Goal: Task Accomplishment & Management: Manage account settings

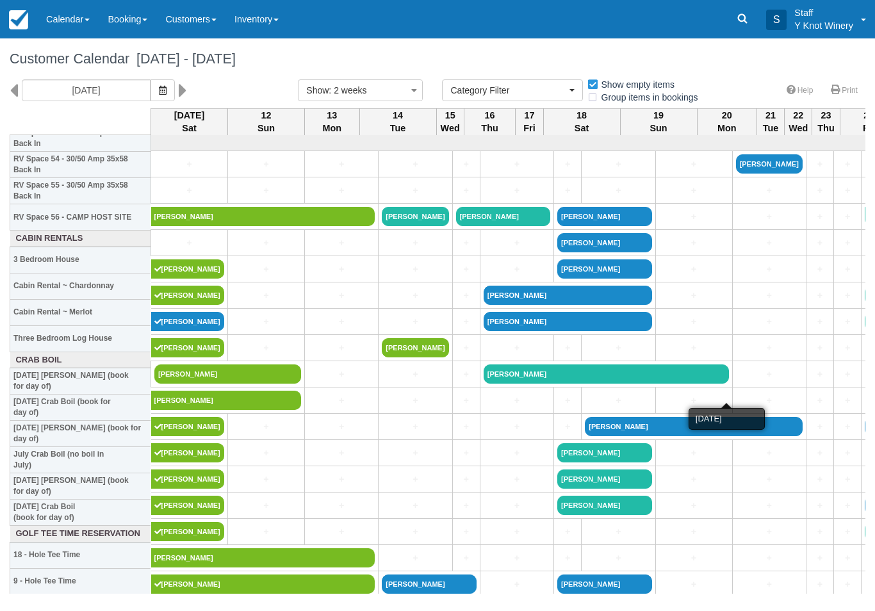
select select
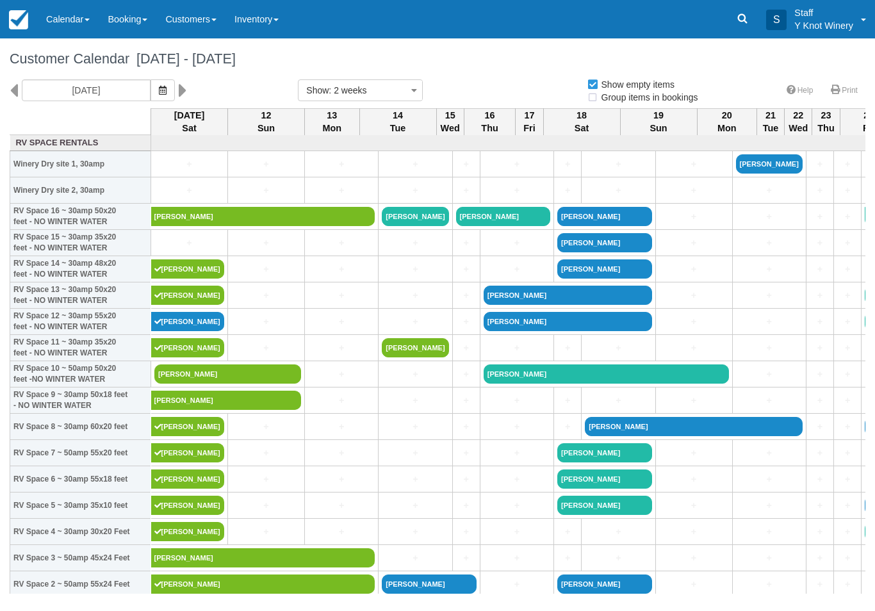
select select
click at [159, 89] on icon "button" at bounding box center [163, 90] width 8 height 9
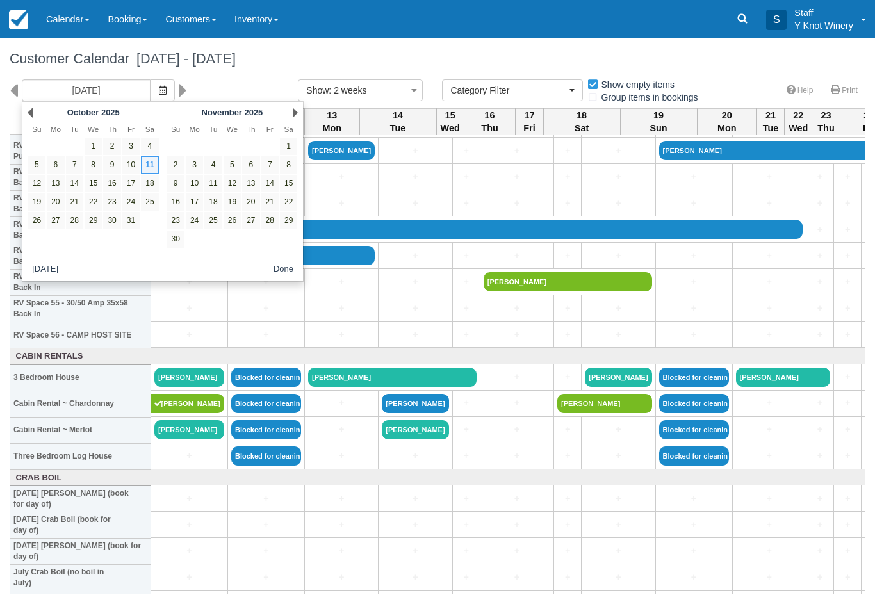
scroll to position [1326, 0]
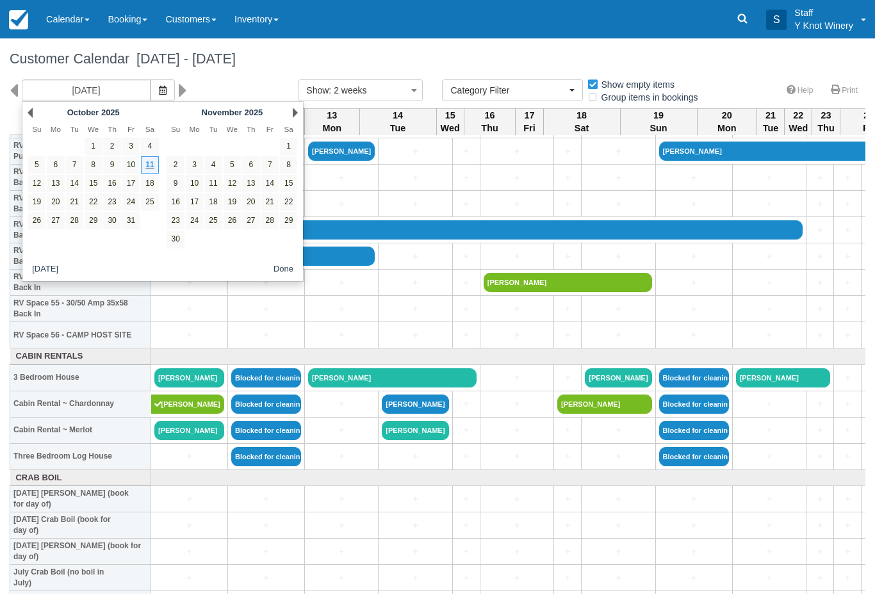
click at [200, 382] on link "[PERSON_NAME]" at bounding box center [189, 377] width 70 height 19
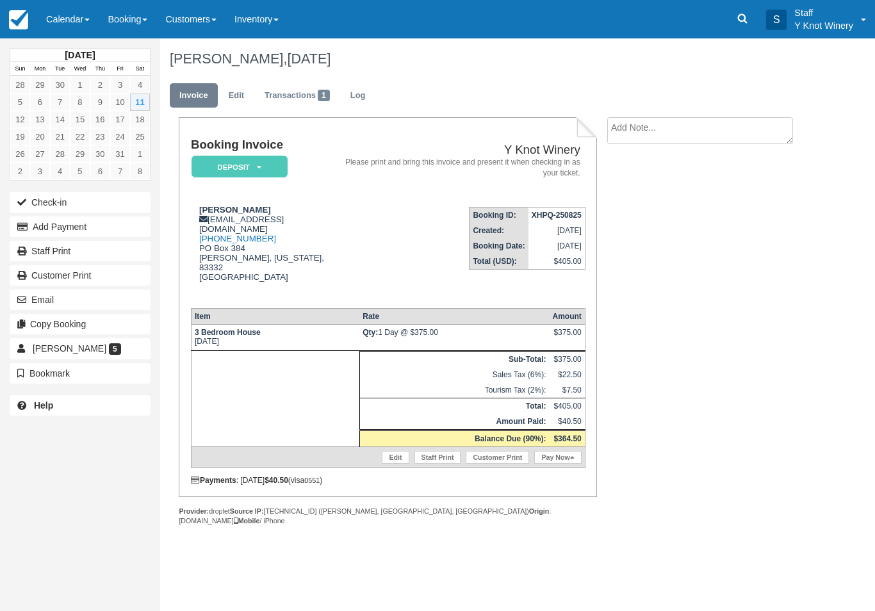
click at [111, 199] on button "Check-in" at bounding box center [80, 202] width 141 height 21
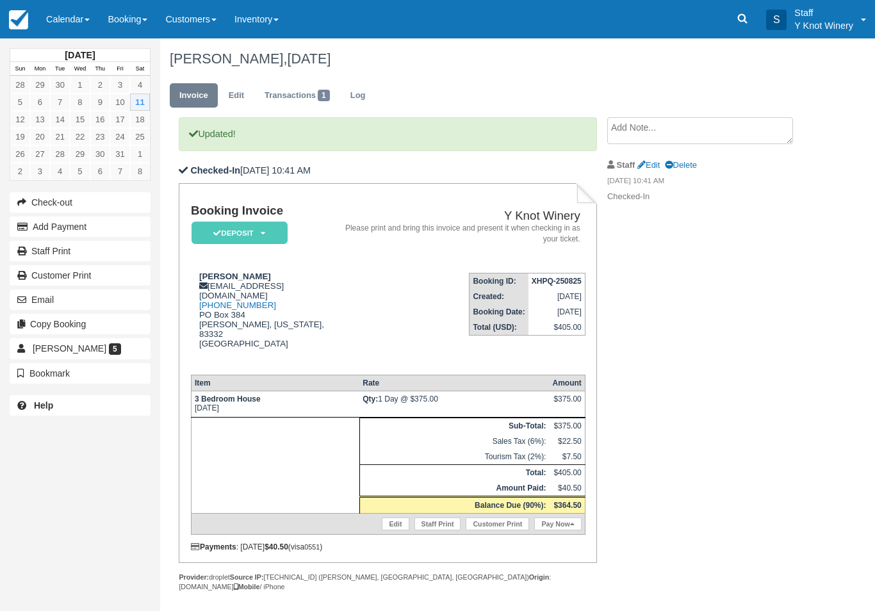
click at [70, 18] on link "Calendar" at bounding box center [68, 19] width 62 height 38
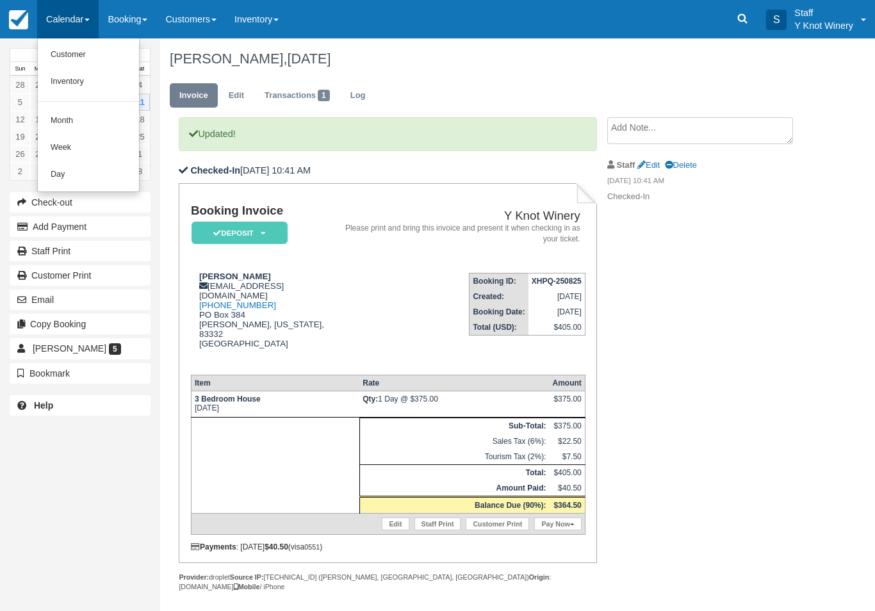
click at [86, 58] on link "Customer" at bounding box center [88, 55] width 101 height 27
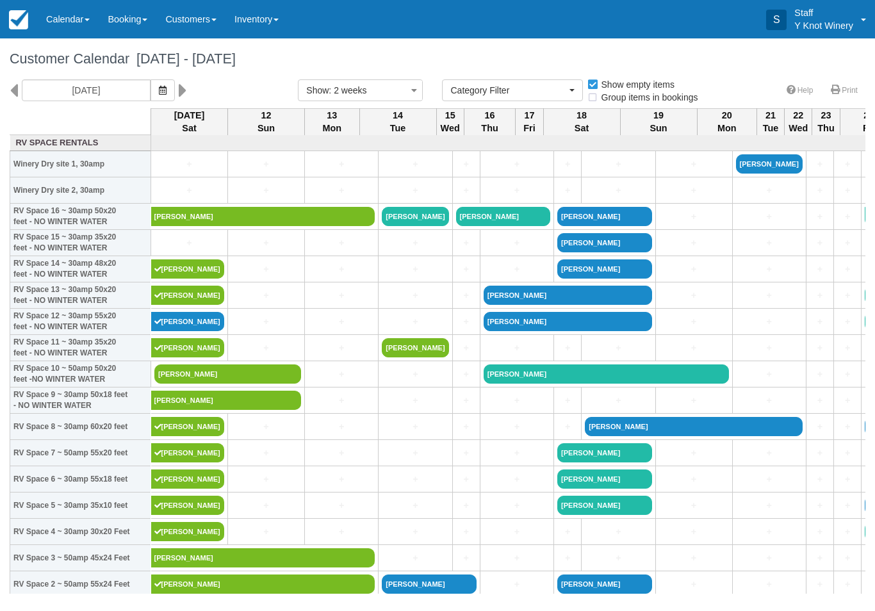
select select
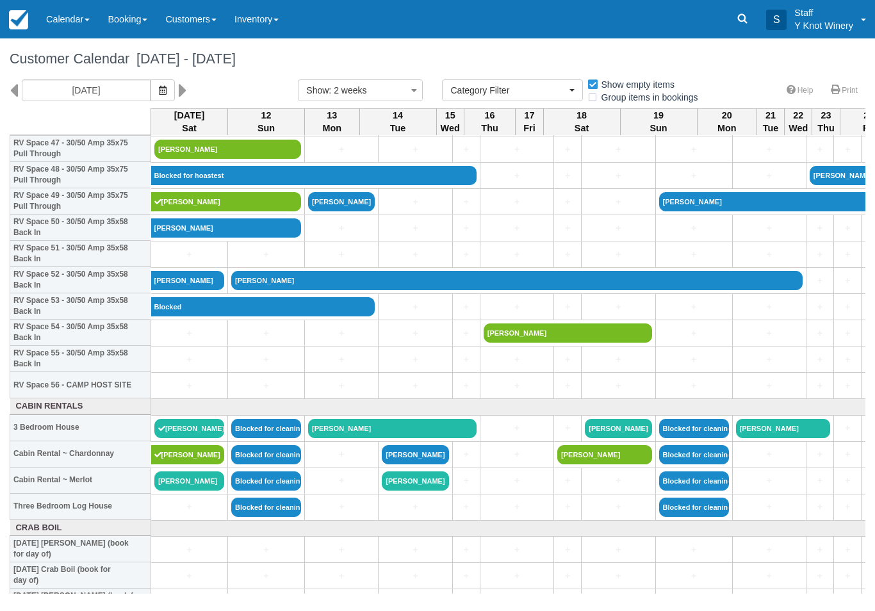
scroll to position [1276, 0]
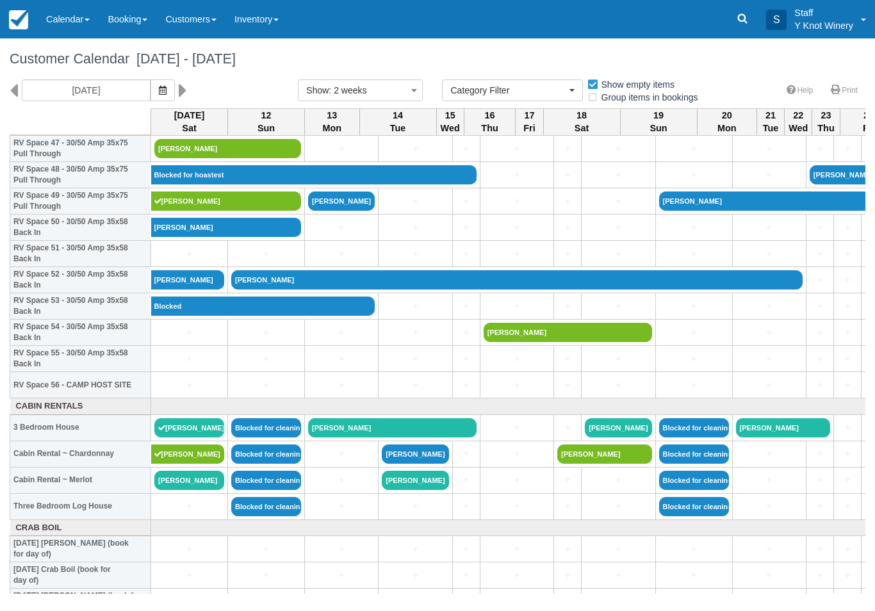
click at [159, 90] on icon "button" at bounding box center [163, 90] width 8 height 9
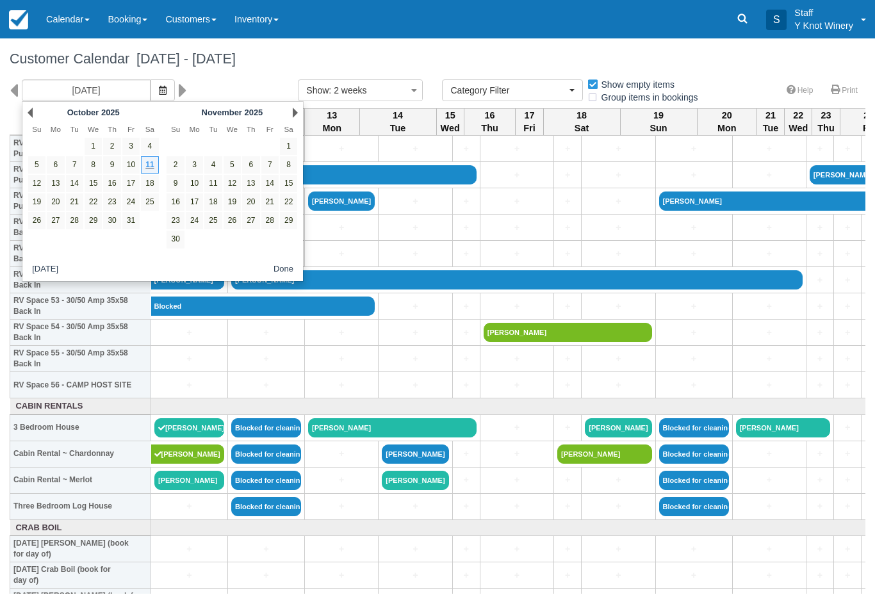
click at [135, 160] on link "10" at bounding box center [130, 164] width 17 height 17
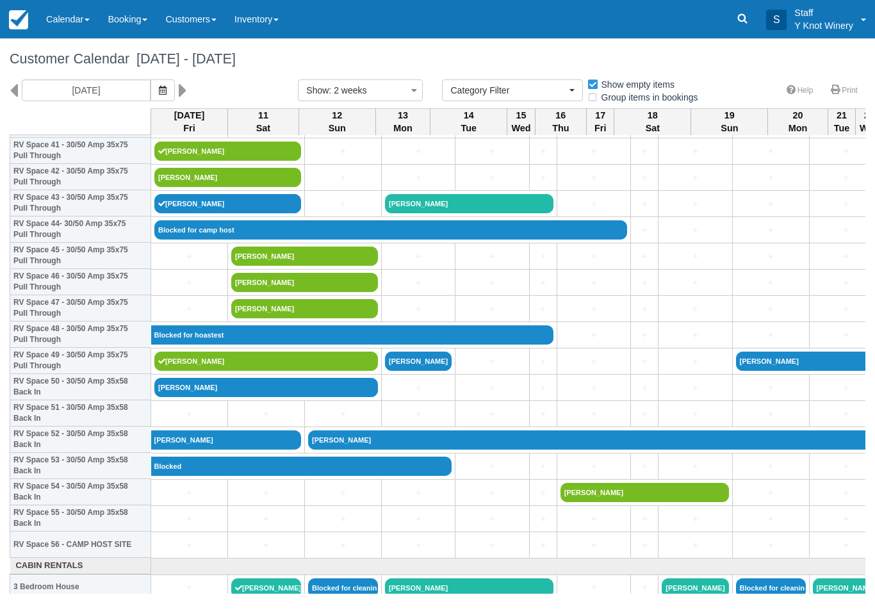
scroll to position [1118, 0]
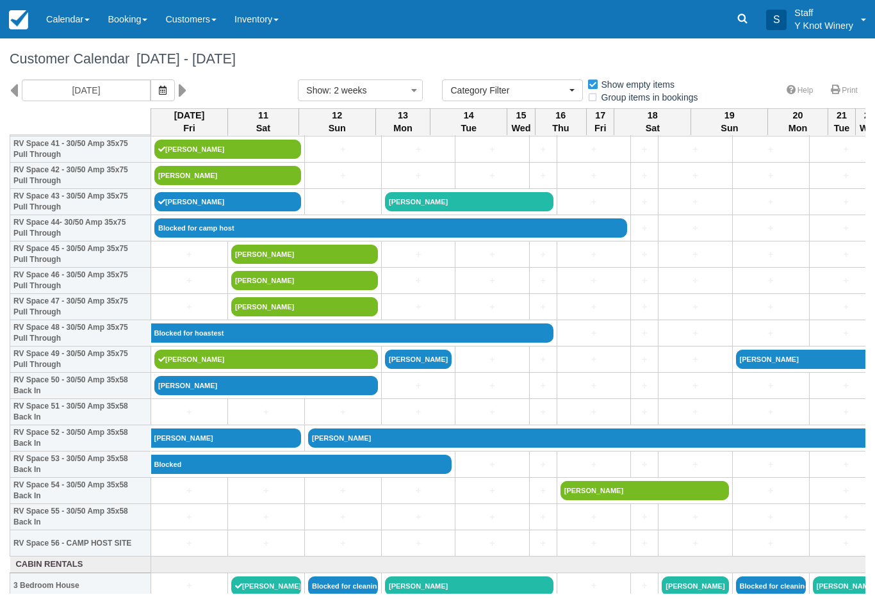
click at [159, 88] on icon "button" at bounding box center [163, 90] width 8 height 9
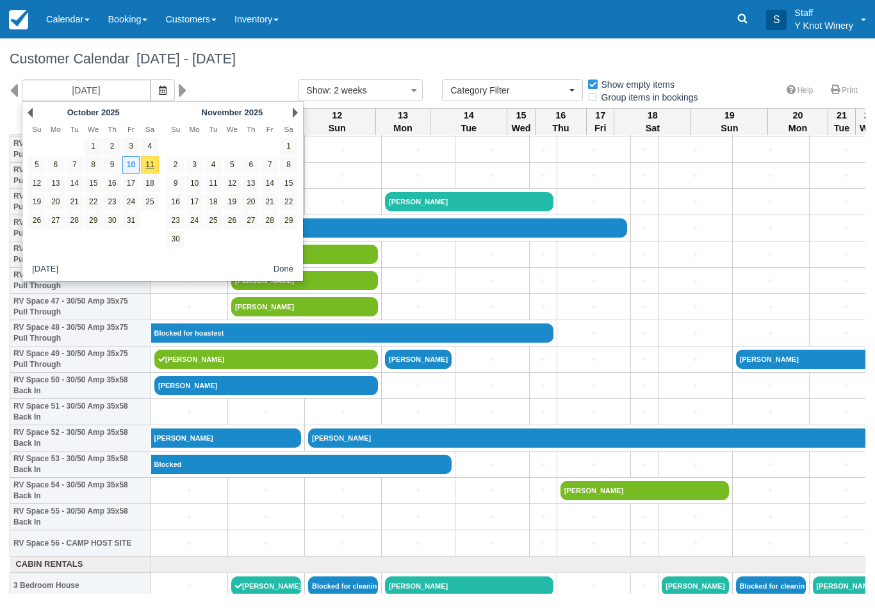
click at [293, 113] on link "Next" at bounding box center [295, 113] width 5 height 10
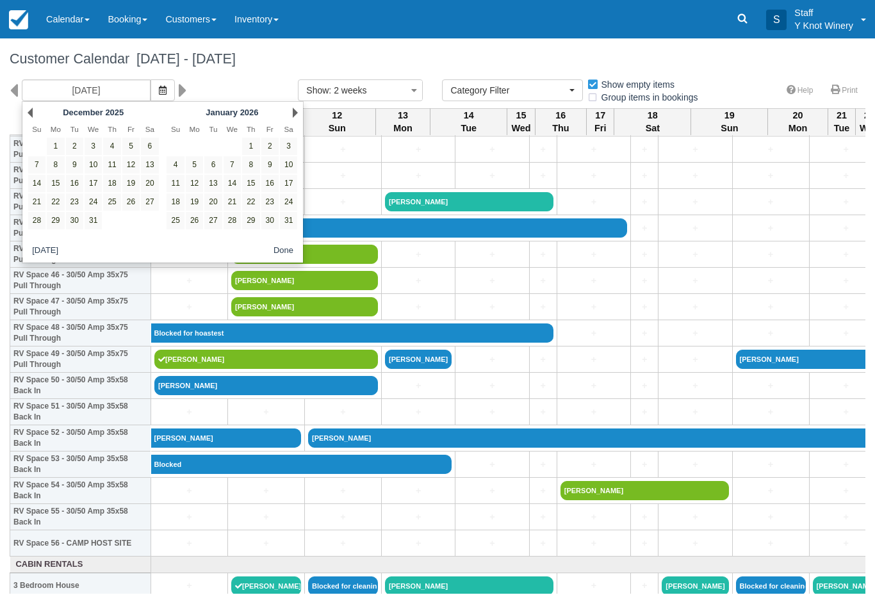
click at [286, 113] on div "Next January 2026" at bounding box center [232, 113] width 139 height 18
click at [295, 117] on link "Next" at bounding box center [295, 113] width 5 height 10
click at [295, 113] on link "Next" at bounding box center [295, 113] width 5 height 10
click at [291, 116] on div "Next March 2026" at bounding box center [232, 113] width 139 height 18
click at [297, 114] on link "Next" at bounding box center [295, 113] width 5 height 10
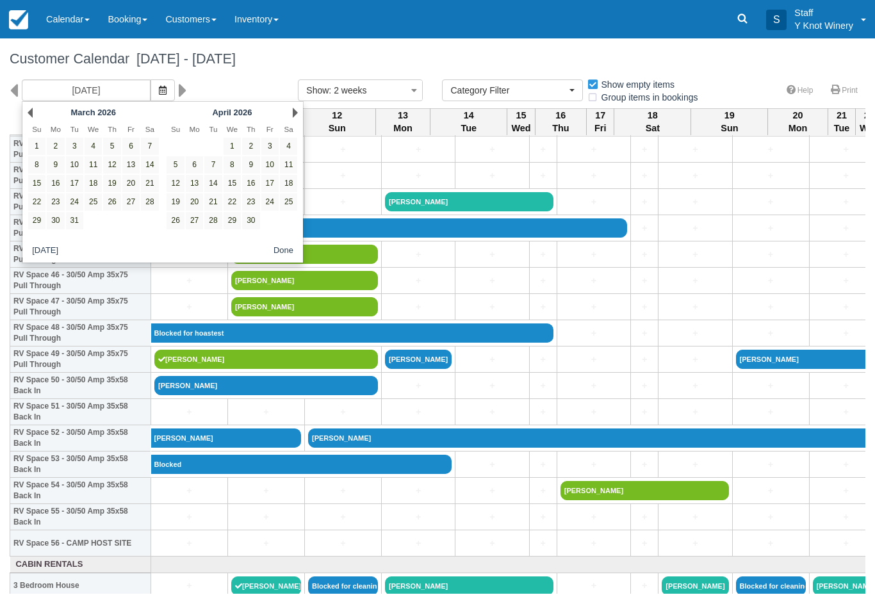
click at [284, 113] on div "Next April 2026" at bounding box center [232, 113] width 139 height 18
click at [293, 112] on link "Next" at bounding box center [295, 113] width 5 height 10
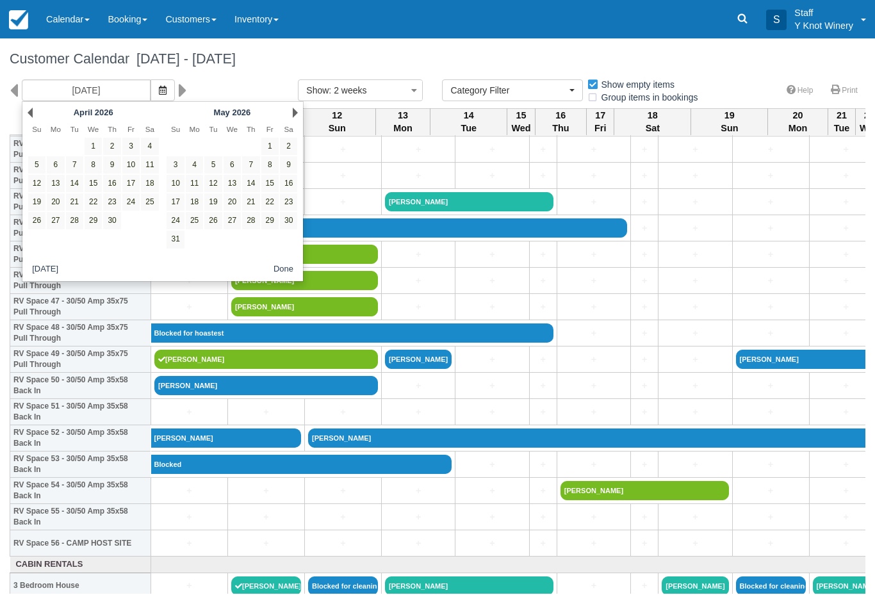
click at [265, 140] on link "1" at bounding box center [269, 146] width 17 height 17
type input "05/01/26"
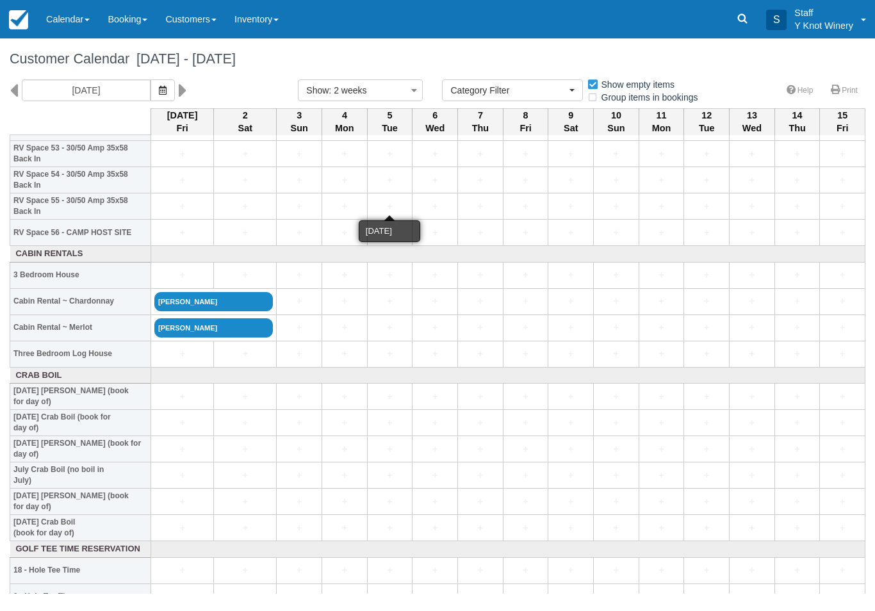
scroll to position [1436, 0]
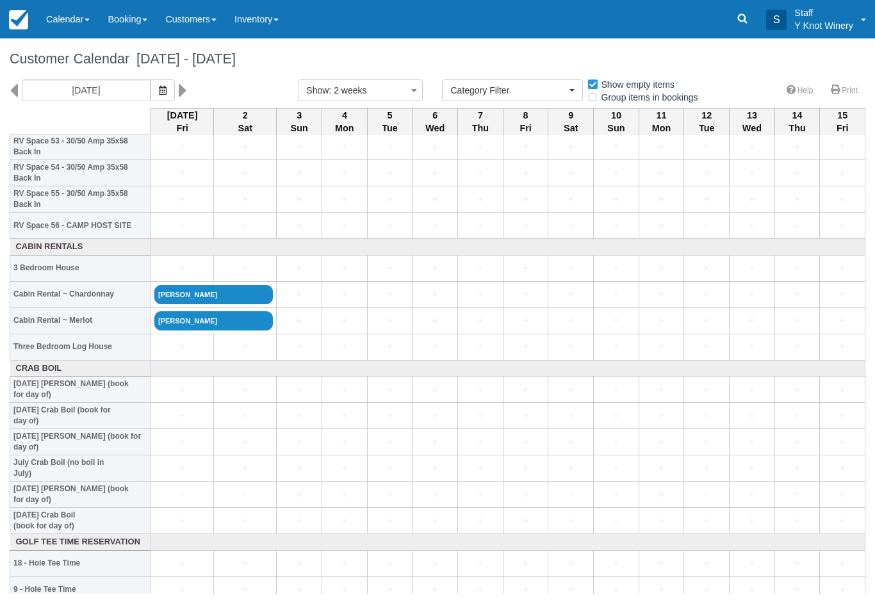
click at [78, 22] on link "Calendar" at bounding box center [68, 19] width 62 height 38
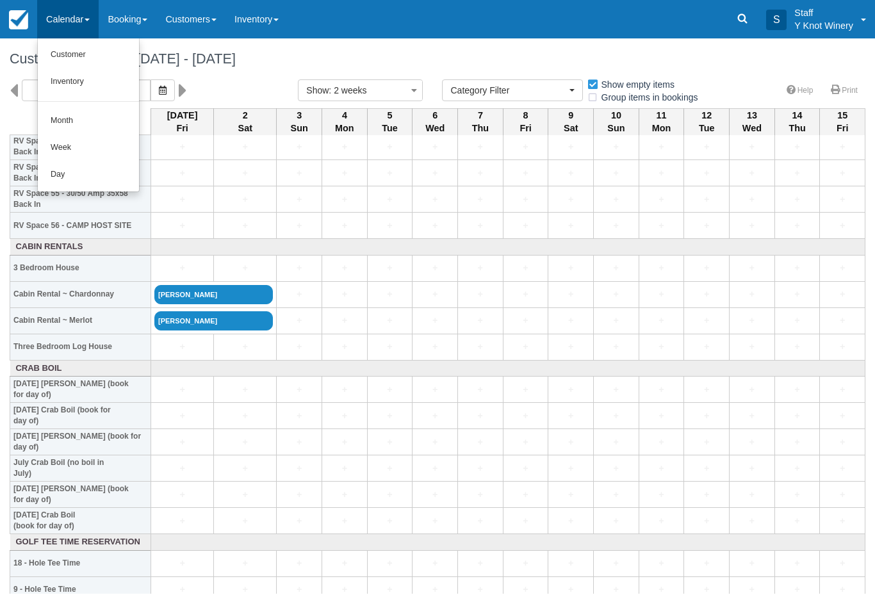
click at [83, 54] on link "Customer" at bounding box center [88, 55] width 101 height 27
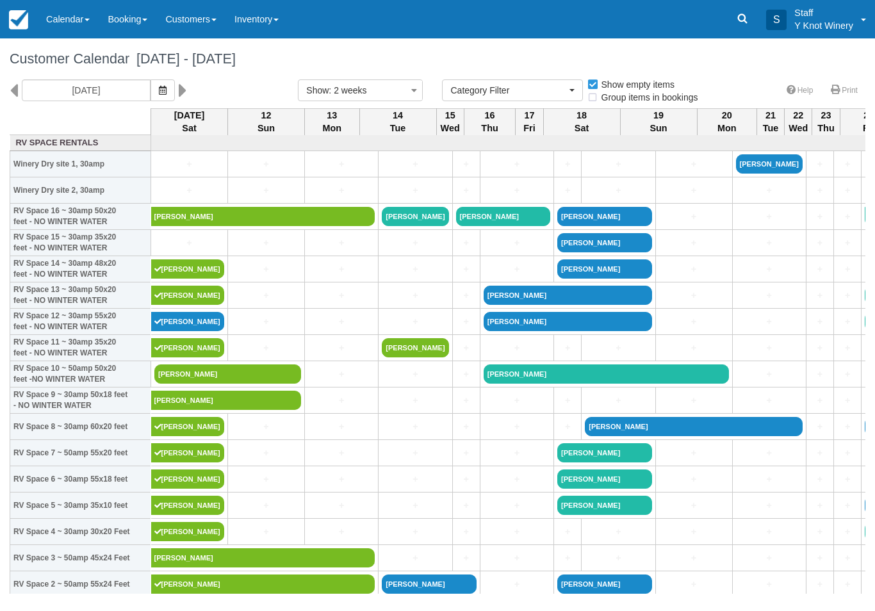
select select
click at [159, 92] on icon "button" at bounding box center [163, 90] width 8 height 9
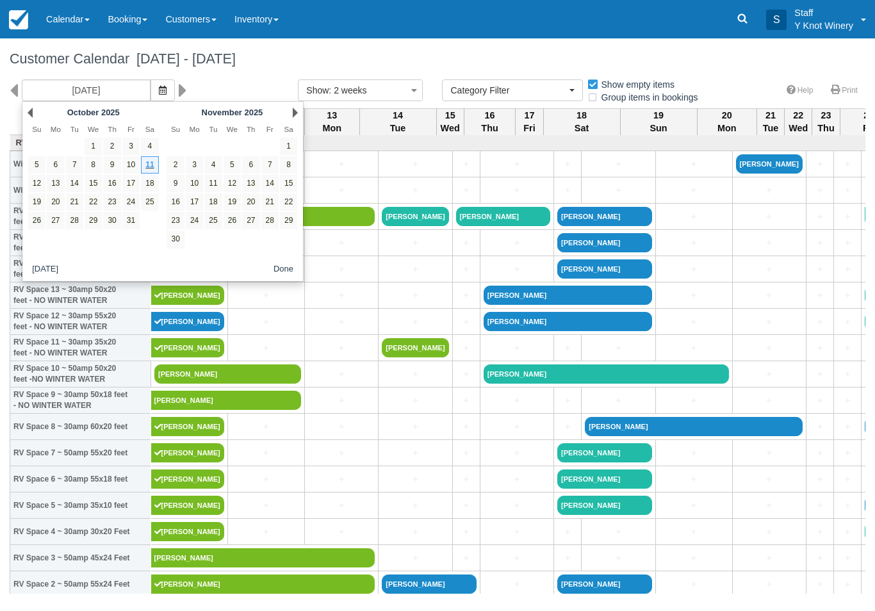
click at [293, 109] on link "Next" at bounding box center [295, 113] width 5 height 10
click at [293, 115] on link "Next" at bounding box center [295, 113] width 5 height 10
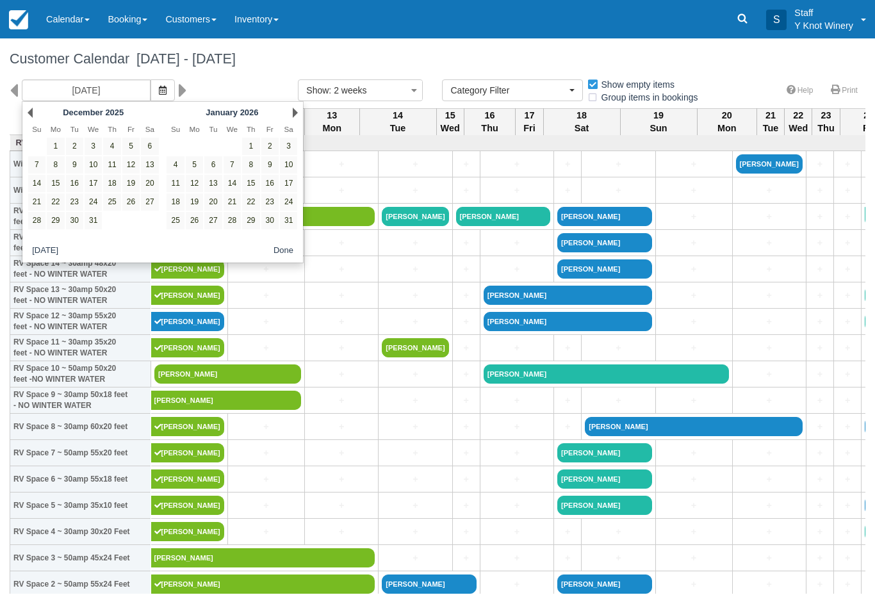
click at [293, 111] on link "Next" at bounding box center [295, 113] width 5 height 10
click at [297, 106] on div "Next February 2026" at bounding box center [232, 113] width 139 height 18
click at [300, 108] on div "Next February 2026" at bounding box center [232, 113] width 139 height 18
click at [299, 108] on div "Next February 2026" at bounding box center [232, 113] width 139 height 18
click at [288, 119] on div "Next February 2026" at bounding box center [232, 113] width 139 height 18
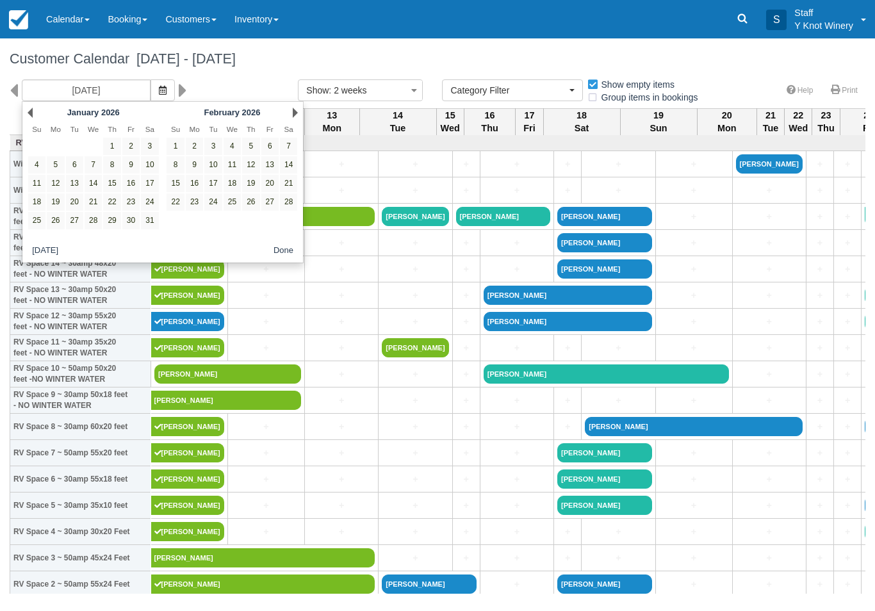
click at [275, 112] on div "February 2026" at bounding box center [232, 112] width 101 height 15
click at [78, 31] on link "Calendar" at bounding box center [68, 19] width 62 height 38
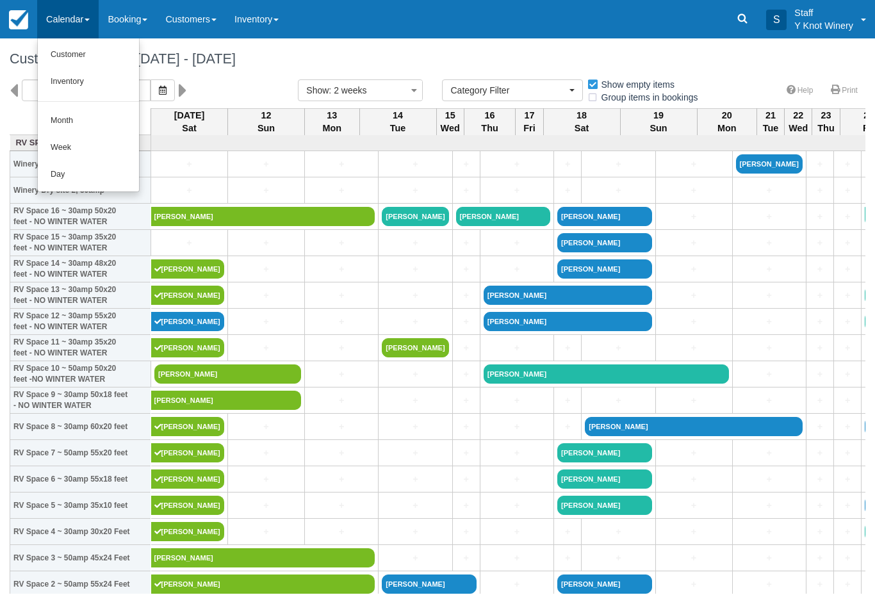
click at [67, 50] on link "Customer" at bounding box center [88, 55] width 101 height 27
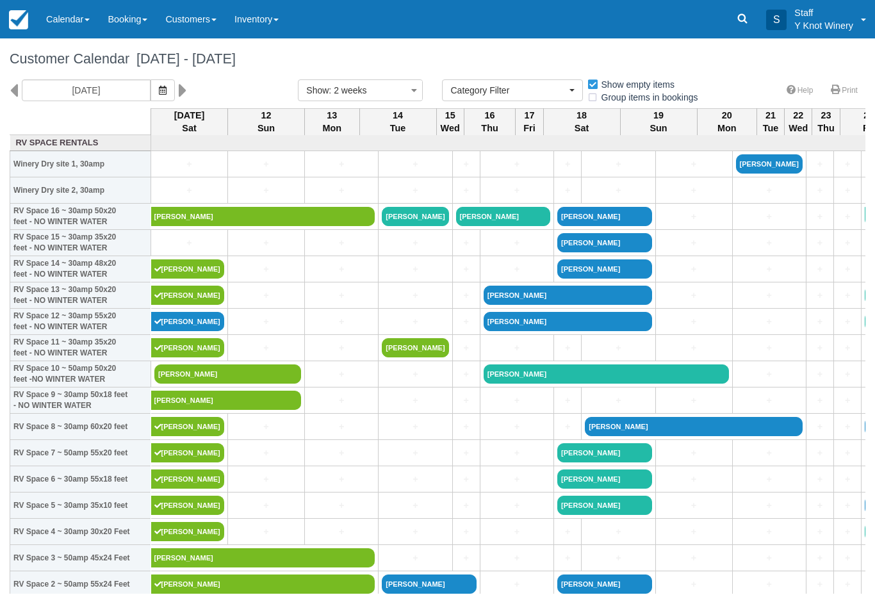
select select
click at [67, 26] on link "Calendar" at bounding box center [68, 19] width 62 height 38
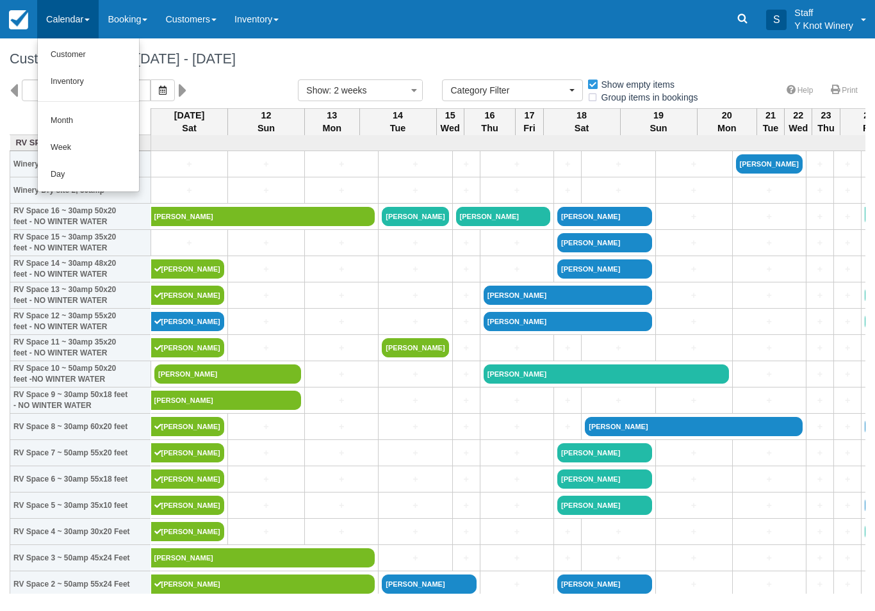
click at [76, 44] on link "Customer" at bounding box center [88, 55] width 101 height 27
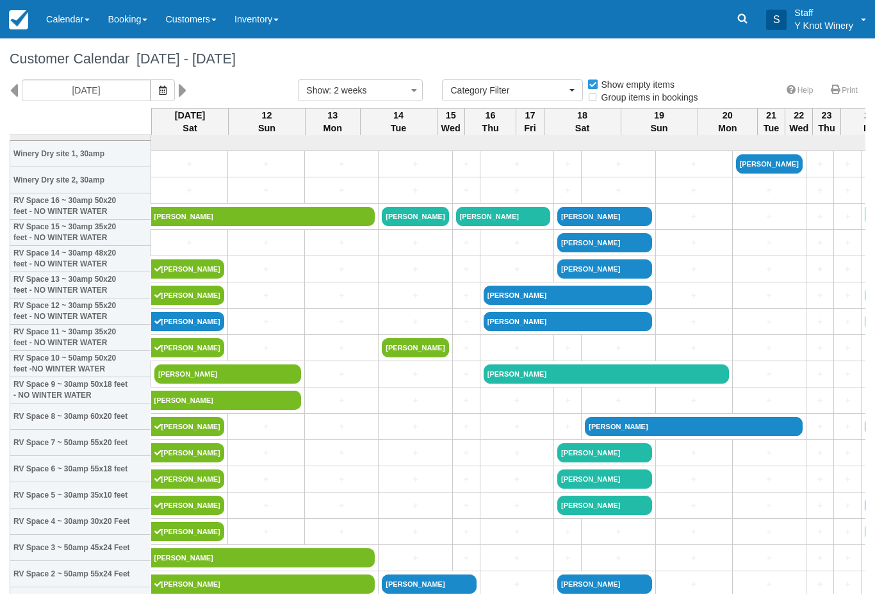
select select
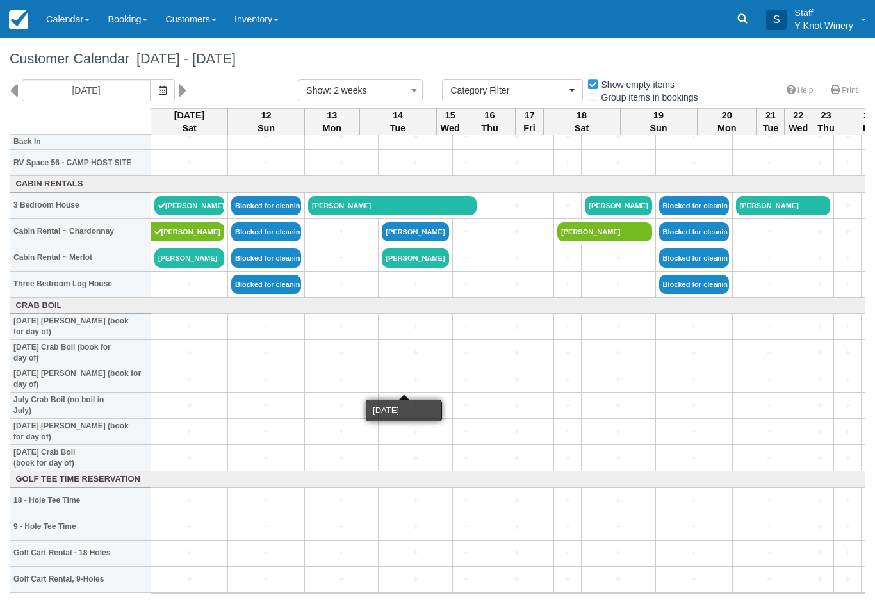
scroll to position [1498, 0]
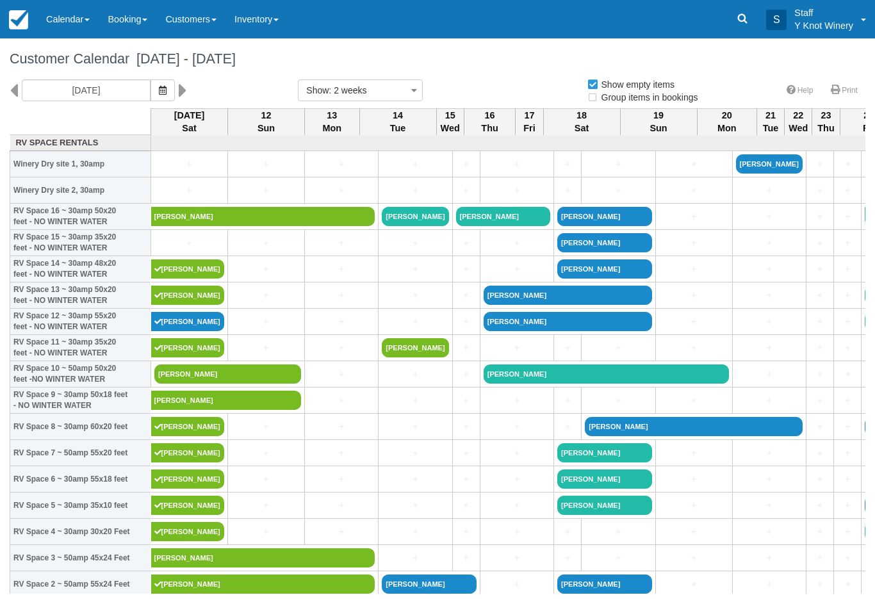
select select
click at [151, 83] on button "button" at bounding box center [163, 90] width 24 height 22
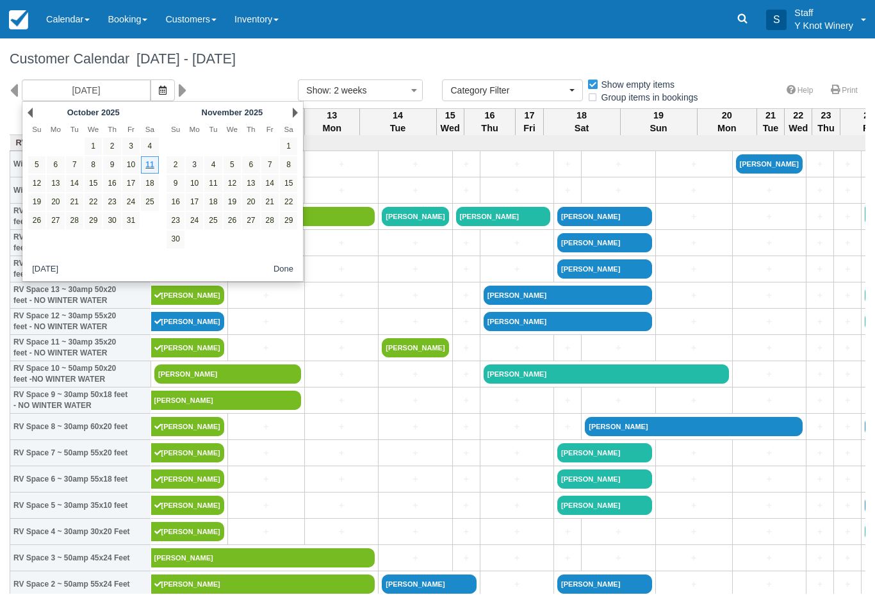
click at [62, 186] on link "13" at bounding box center [55, 183] width 17 height 17
type input "10/13/25"
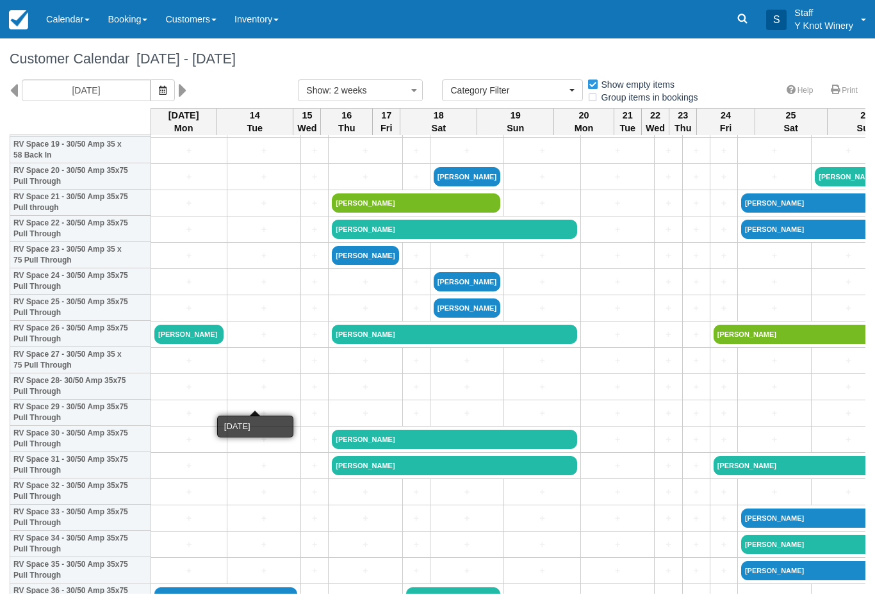
scroll to position [538, 0]
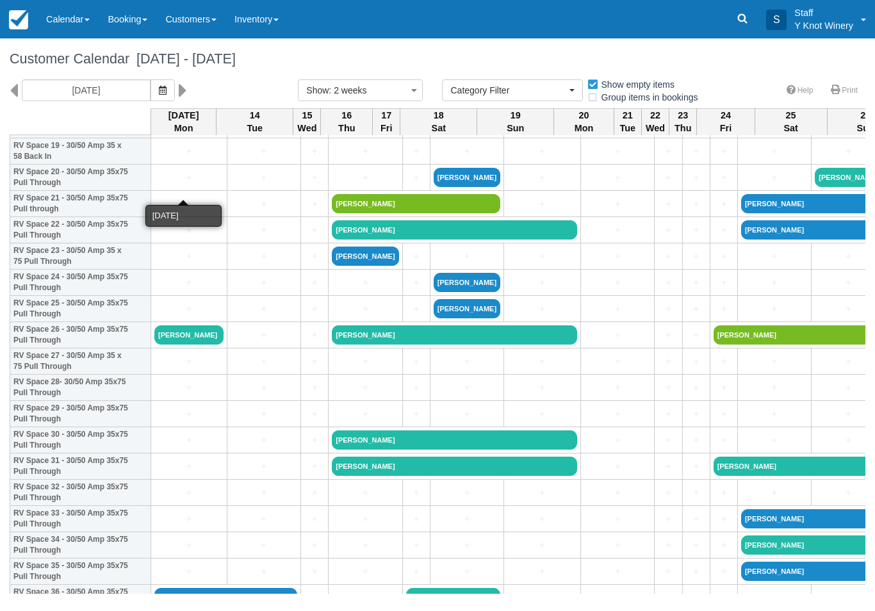
click at [192, 185] on link "+" at bounding box center [188, 177] width 69 height 13
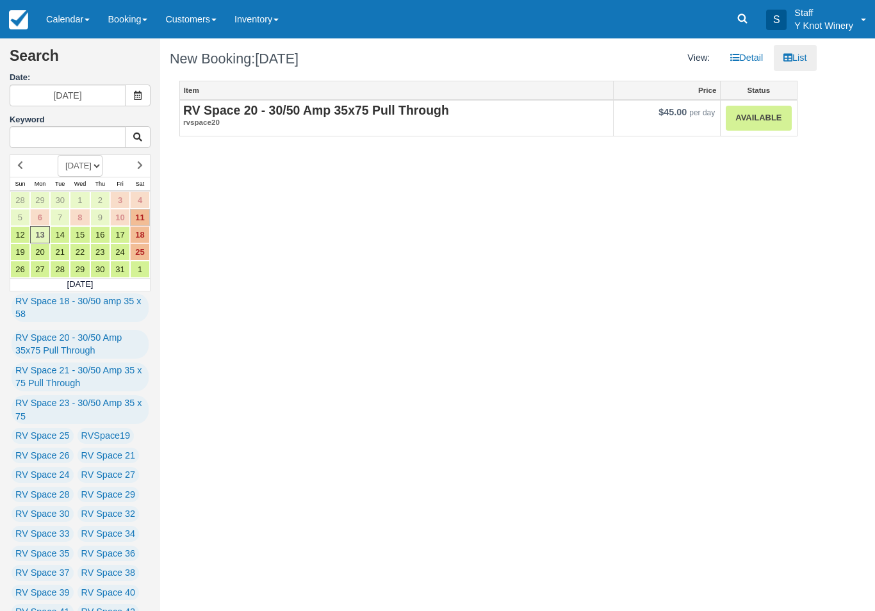
click at [763, 118] on link "Available" at bounding box center [758, 118] width 65 height 25
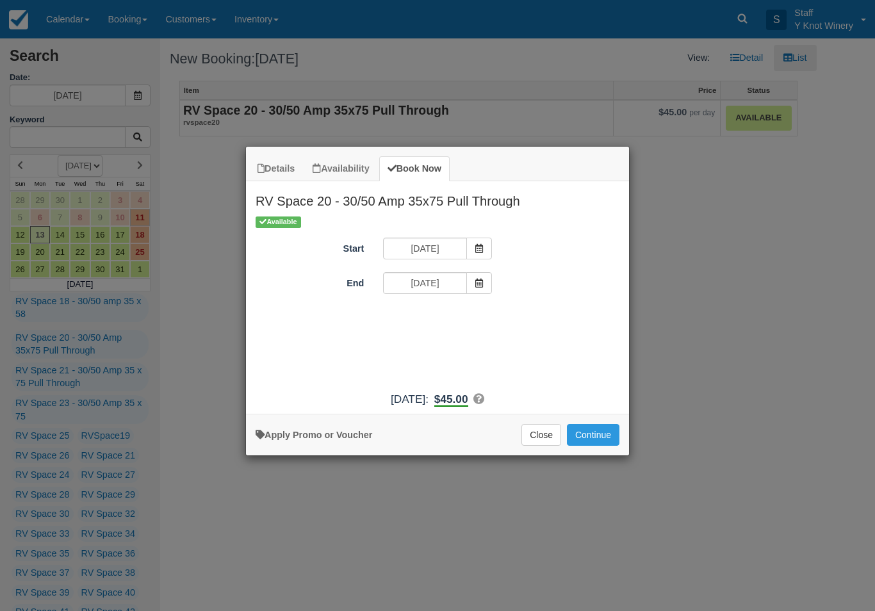
click at [596, 440] on button "Continue" at bounding box center [593, 435] width 53 height 22
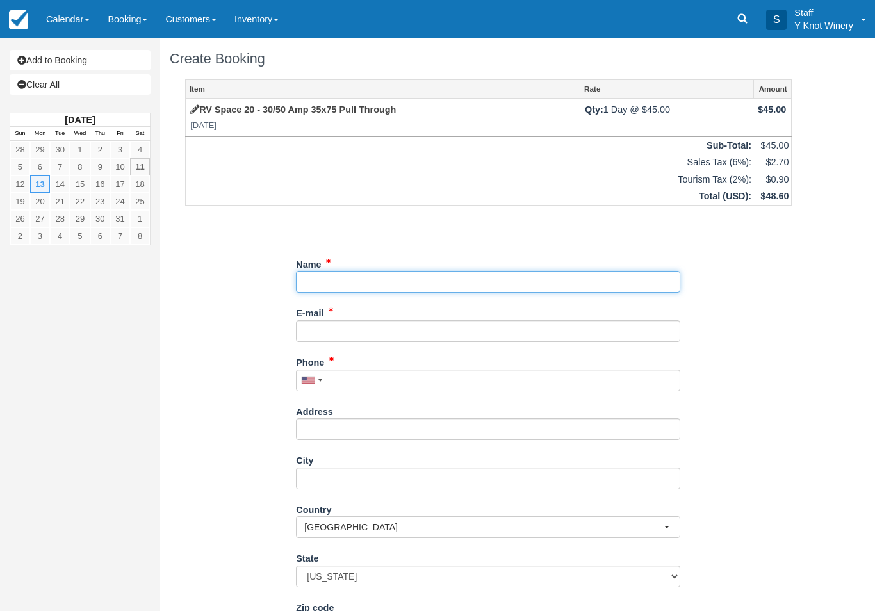
click at [324, 277] on input "Name" at bounding box center [488, 282] width 384 height 22
type input "[PERSON_NAME]"
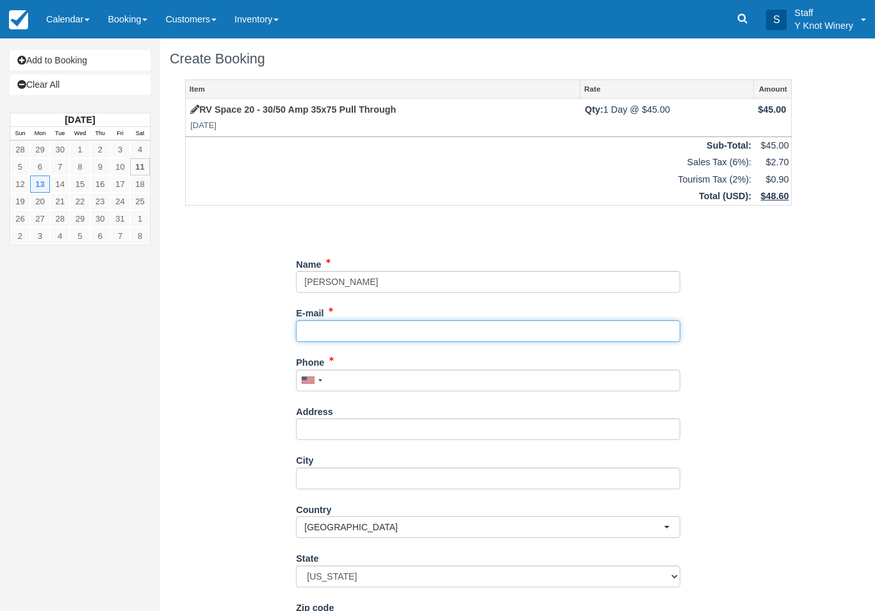
click at [329, 331] on input "E-mail" at bounding box center [488, 331] width 384 height 22
type input "rowleydvm@aol.om"
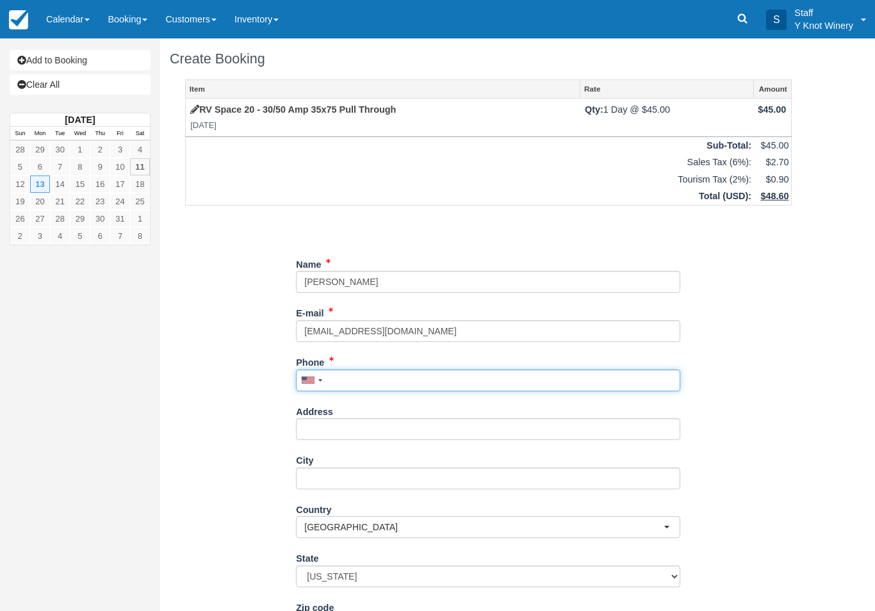
click at [345, 378] on div "Phone United States +1 Canada +1 United Kingdom +44 Afghanistan (‫افغانستان‬‎) …" at bounding box center [488, 372] width 384 height 40
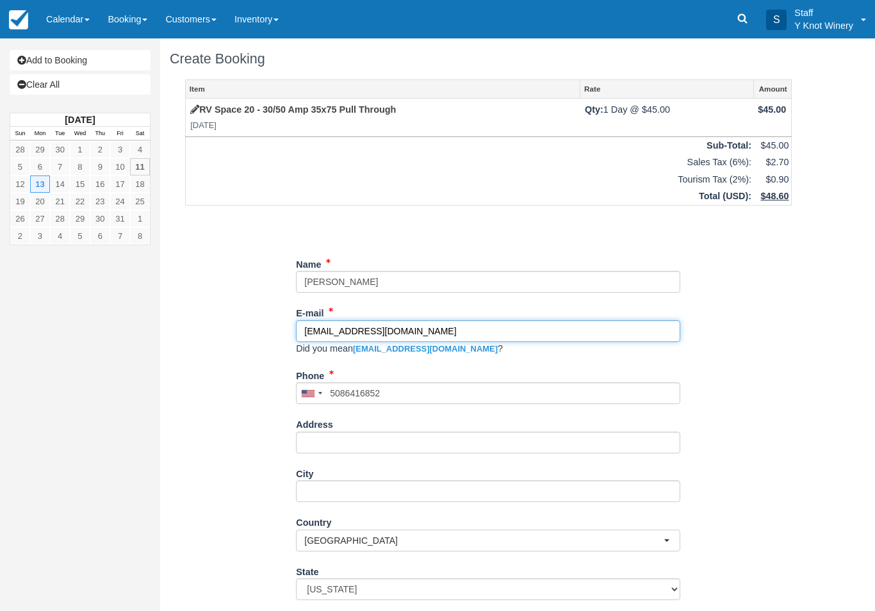
click at [438, 337] on input "rowleydvm@aol.om" at bounding box center [488, 331] width 384 height 22
type input "(508) 641-6852"
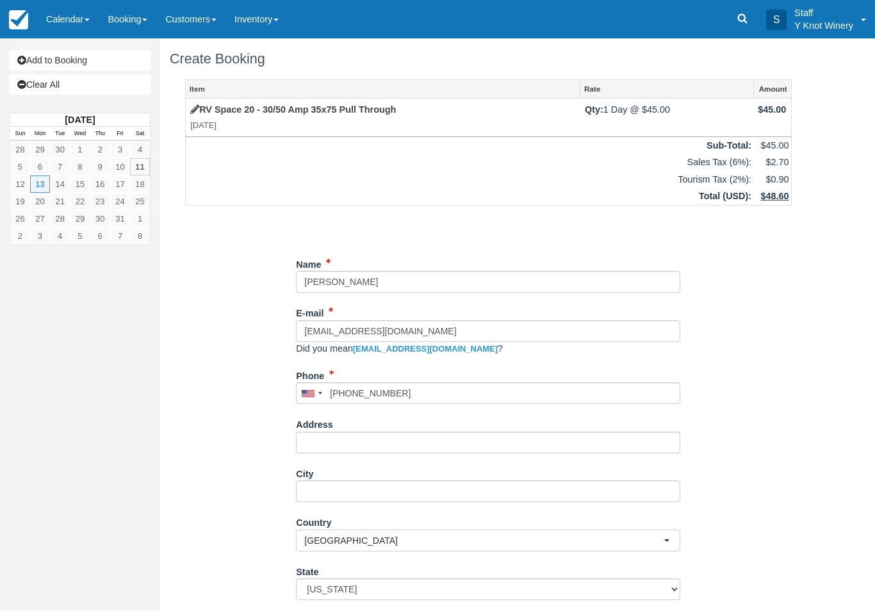
click at [423, 350] on link "rowleydvm@aol.com" at bounding box center [425, 349] width 145 height 10
type input "rowleydvm@aol.com"
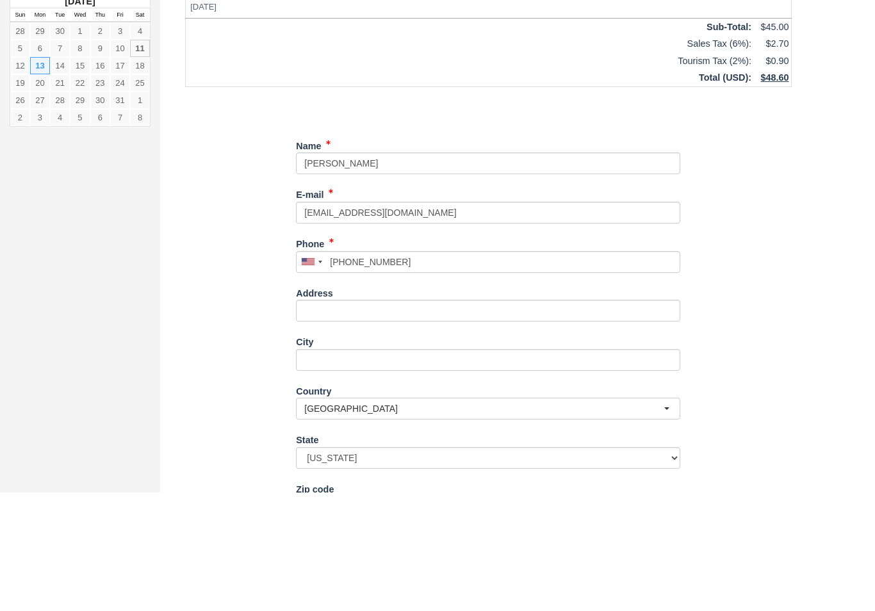
scroll to position [103, 0]
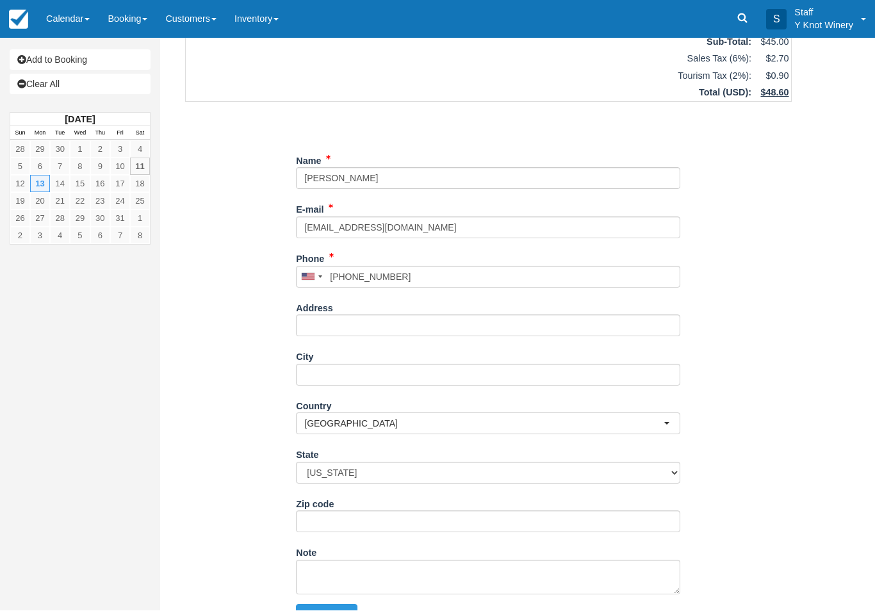
click at [338, 609] on button "Continue" at bounding box center [327, 616] width 62 height 22
type input "+15086416852"
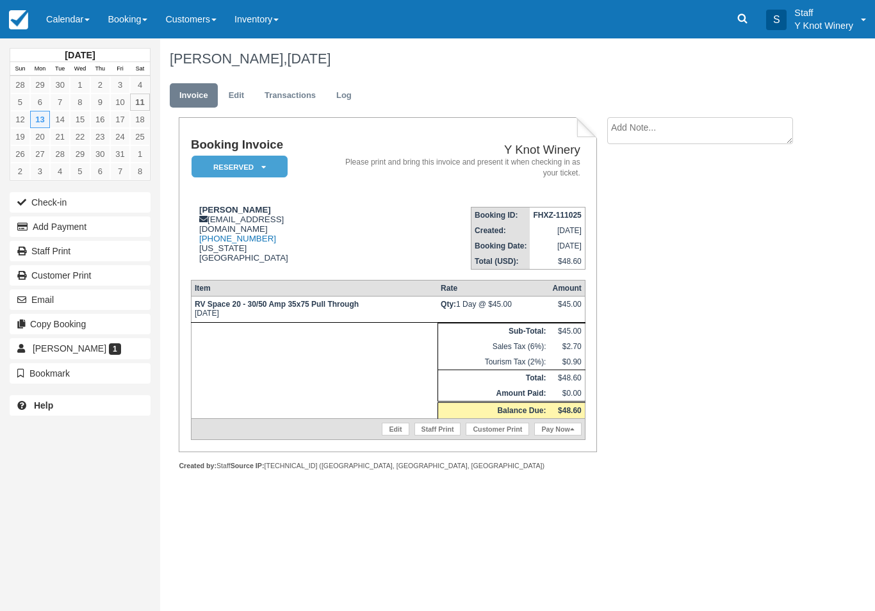
click at [69, 8] on link "Calendar" at bounding box center [68, 19] width 62 height 38
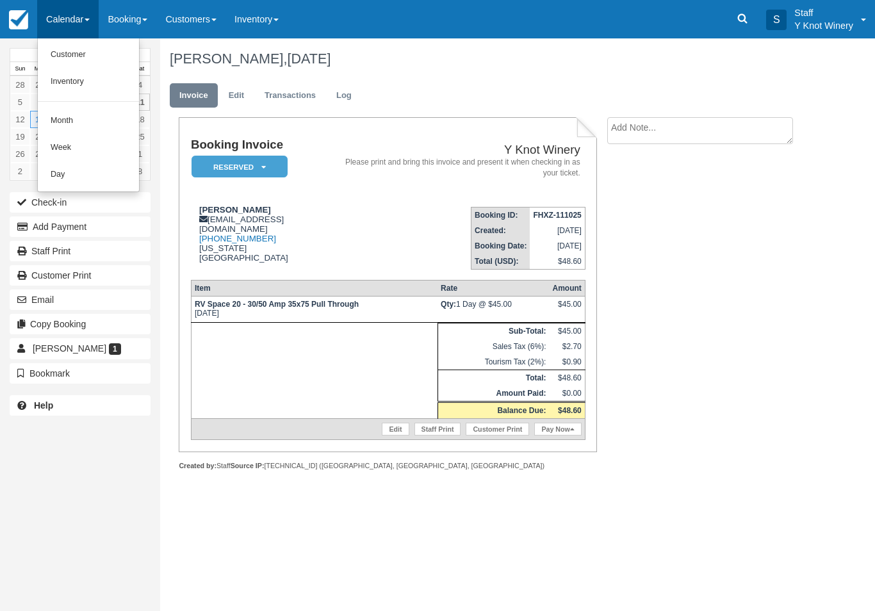
click at [83, 58] on link "Customer" at bounding box center [88, 55] width 101 height 27
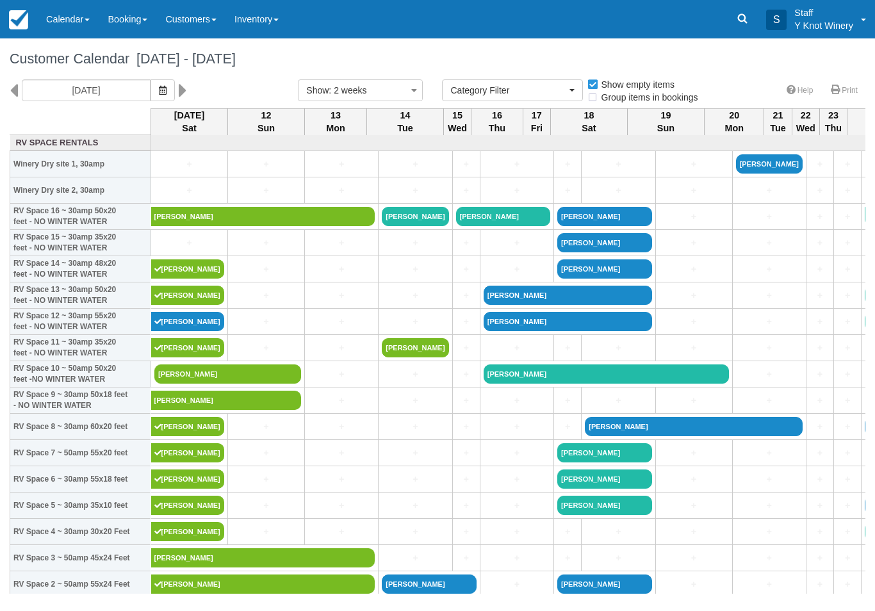
select select
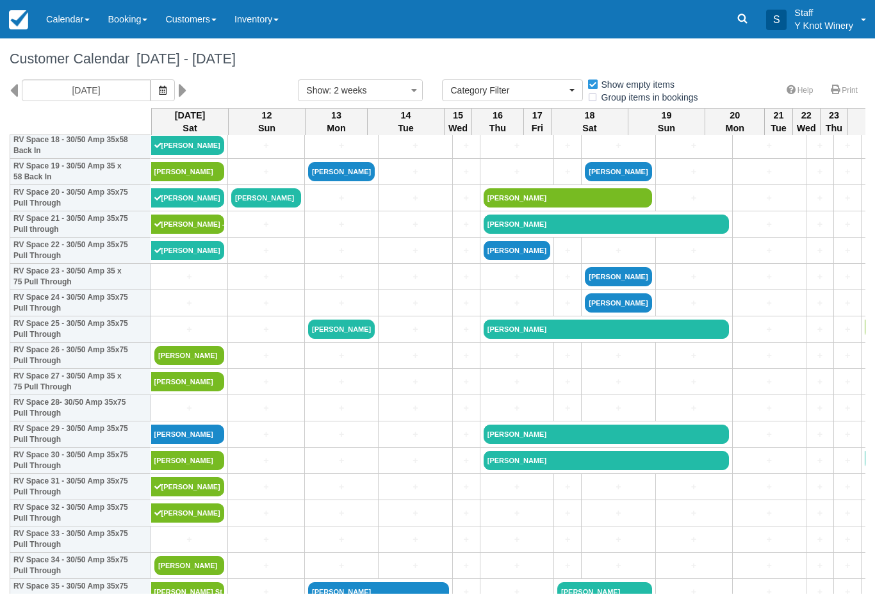
scroll to position [562, 0]
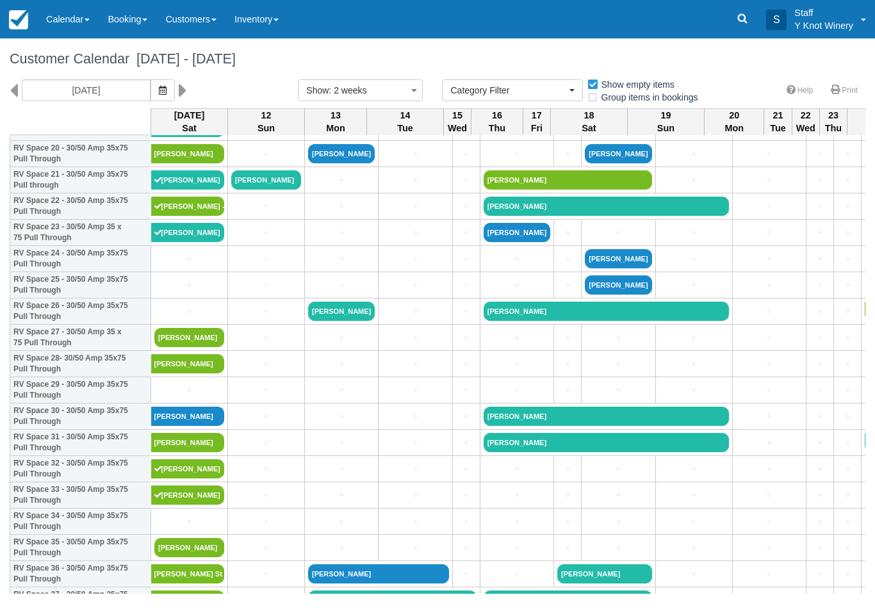
click at [159, 85] on span "button" at bounding box center [163, 90] width 8 height 10
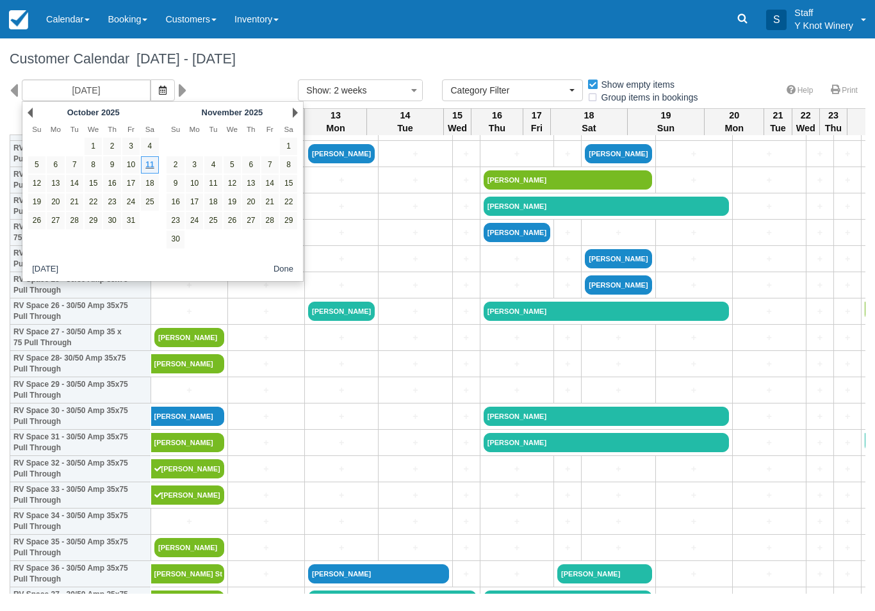
click at [133, 162] on link "10" at bounding box center [130, 164] width 17 height 17
type input "10/10/25"
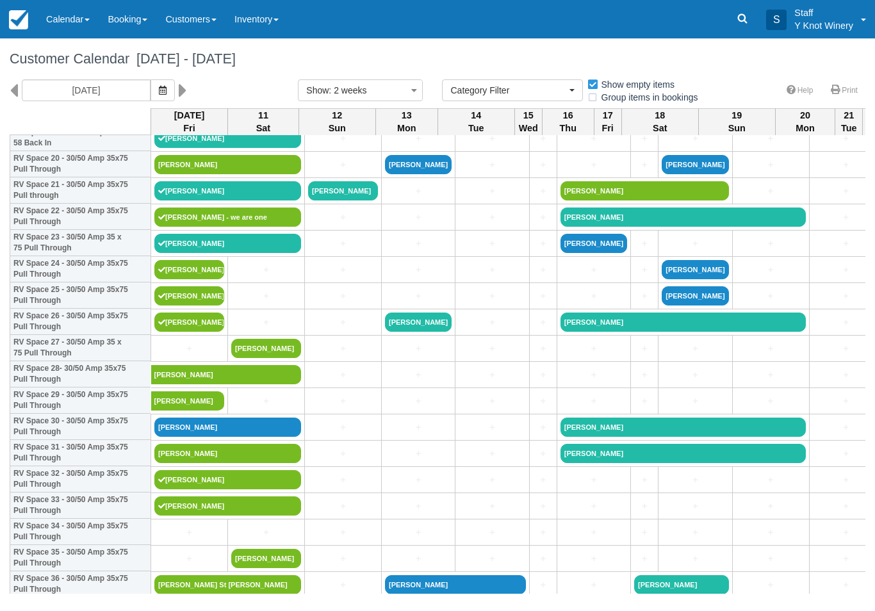
scroll to position [552, 0]
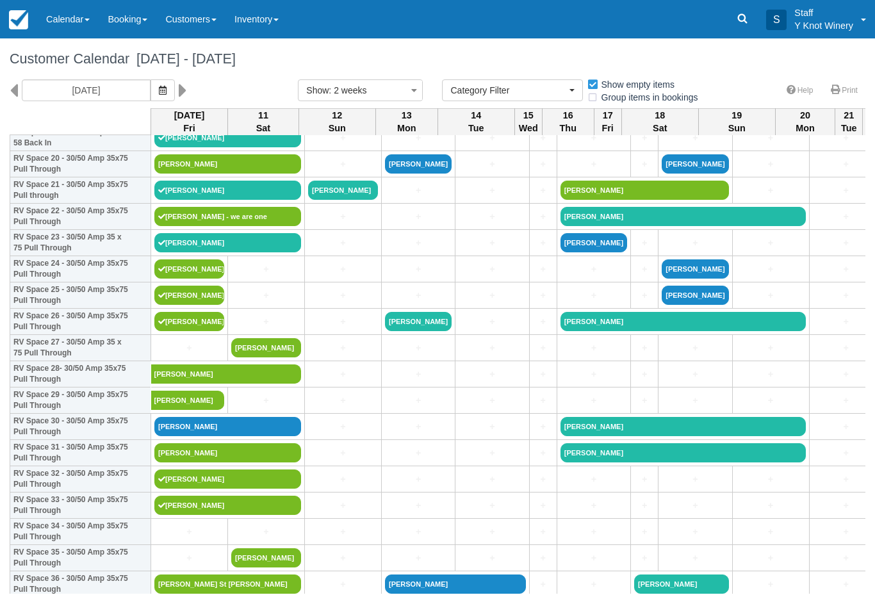
click at [192, 331] on link "[PERSON_NAME]" at bounding box center [189, 321] width 70 height 19
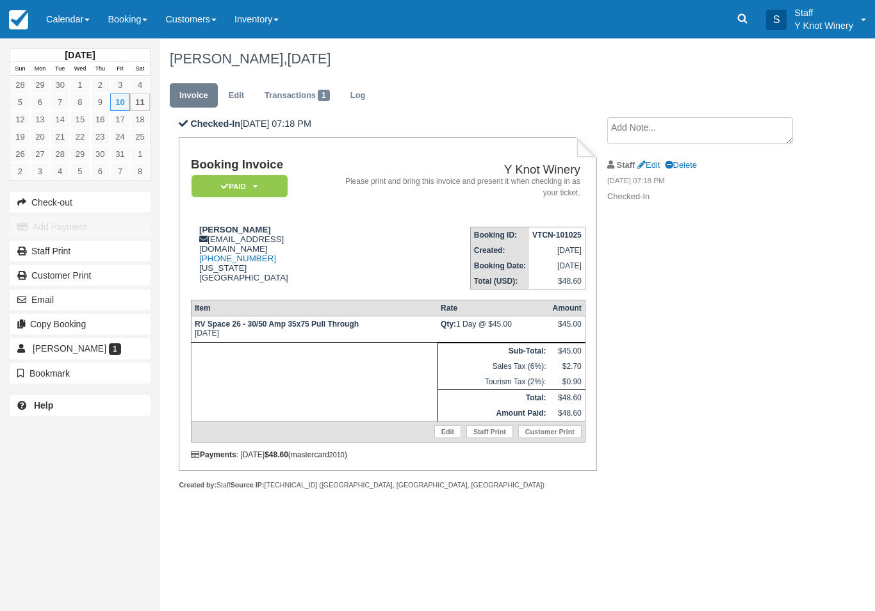
click at [249, 92] on link "Edit" at bounding box center [236, 95] width 35 height 25
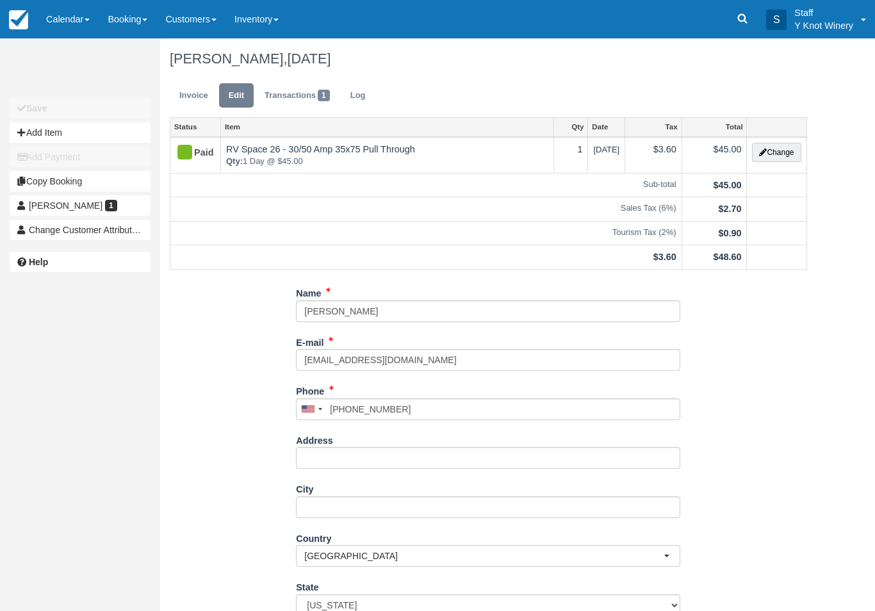
click at [781, 154] on button "Change" at bounding box center [776, 152] width 49 height 19
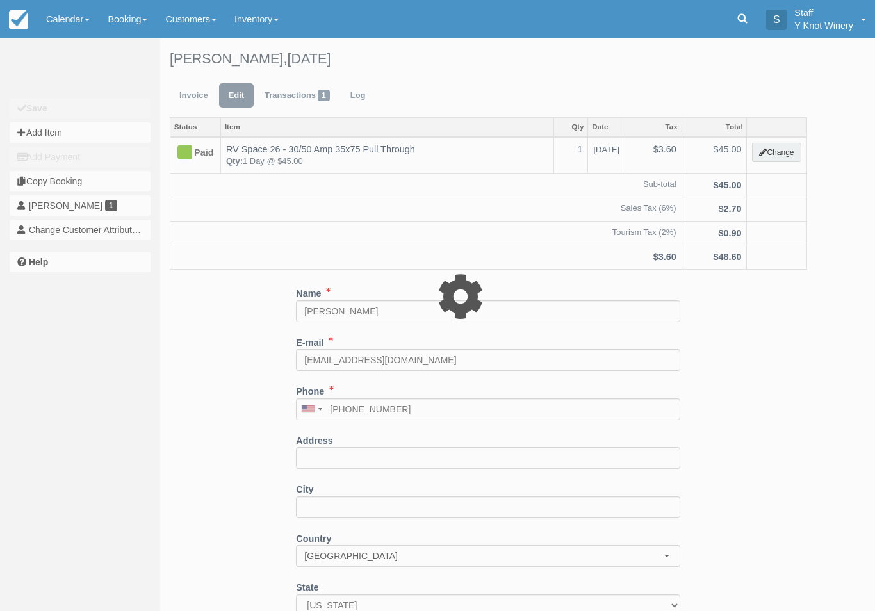
type input "45.00"
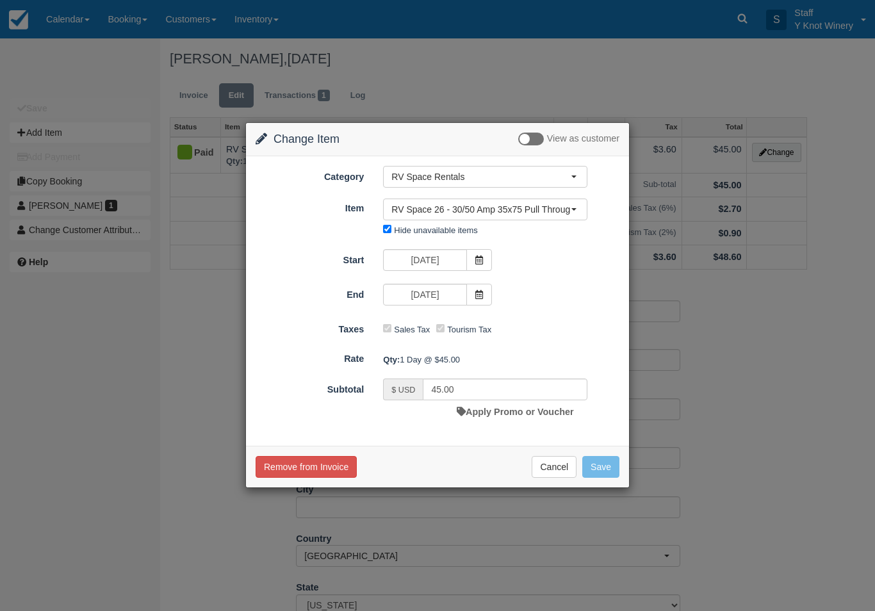
click at [480, 292] on icon at bounding box center [479, 294] width 9 height 9
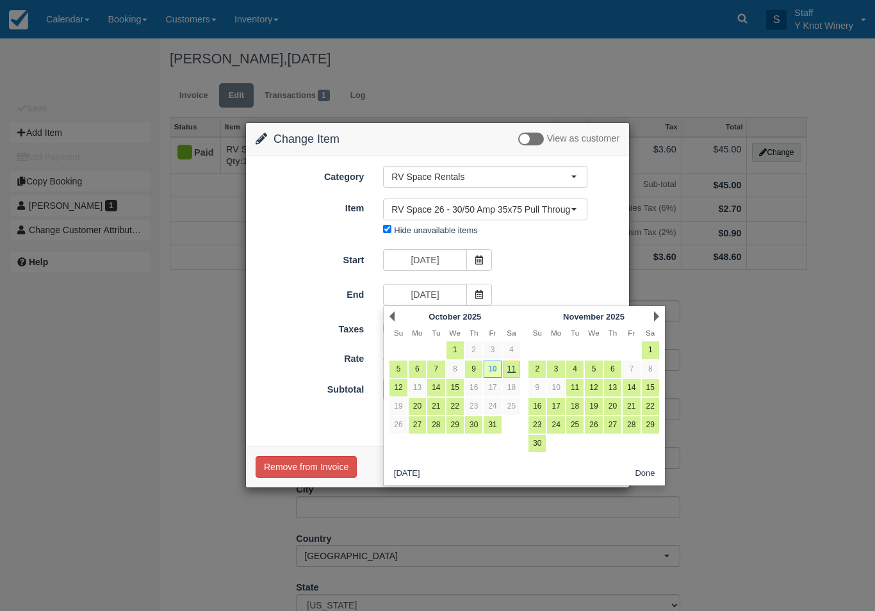
click at [516, 374] on link "11" at bounding box center [511, 369] width 17 height 17
type input "[DATE]"
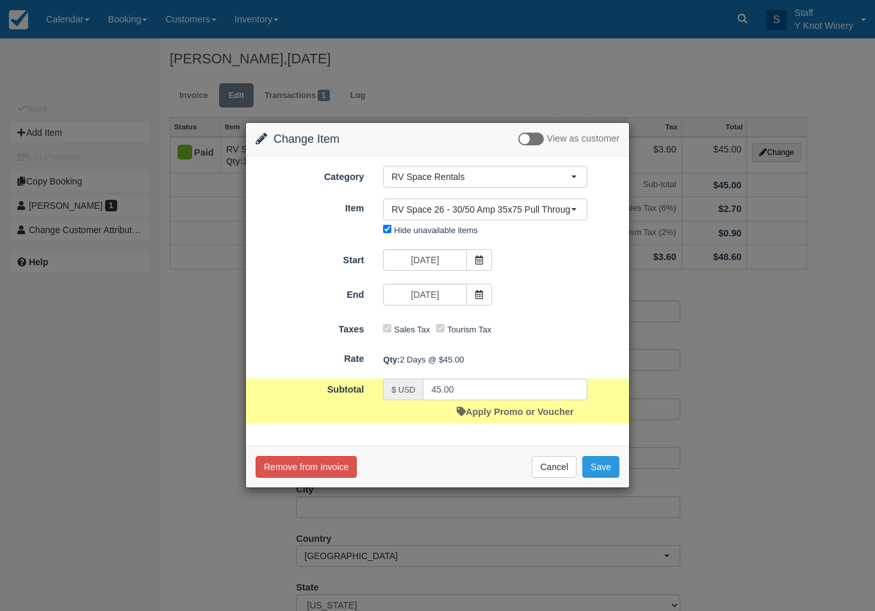
type input "90.00"
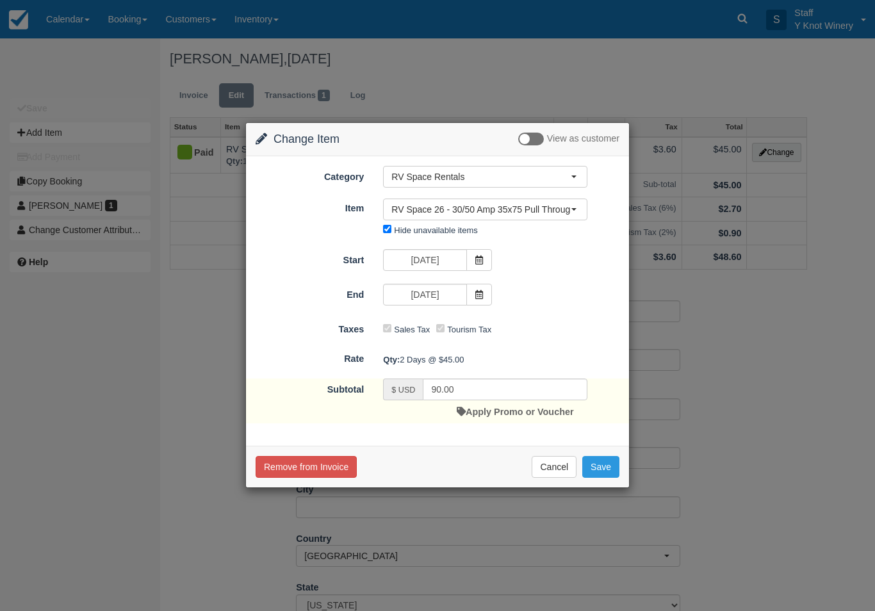
click at [602, 464] on button "Save" at bounding box center [600, 467] width 37 height 22
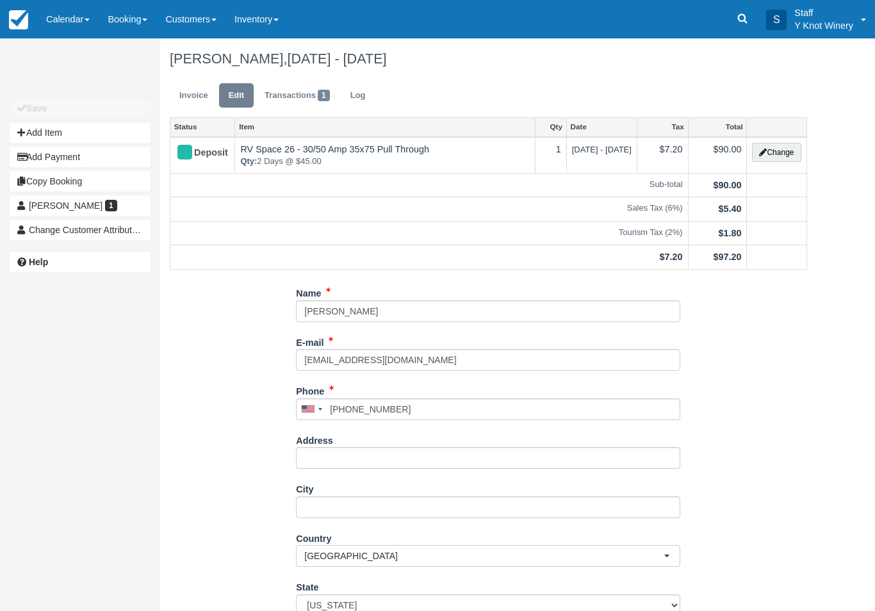
click at [106, 161] on button "Add Payment" at bounding box center [80, 157] width 141 height 21
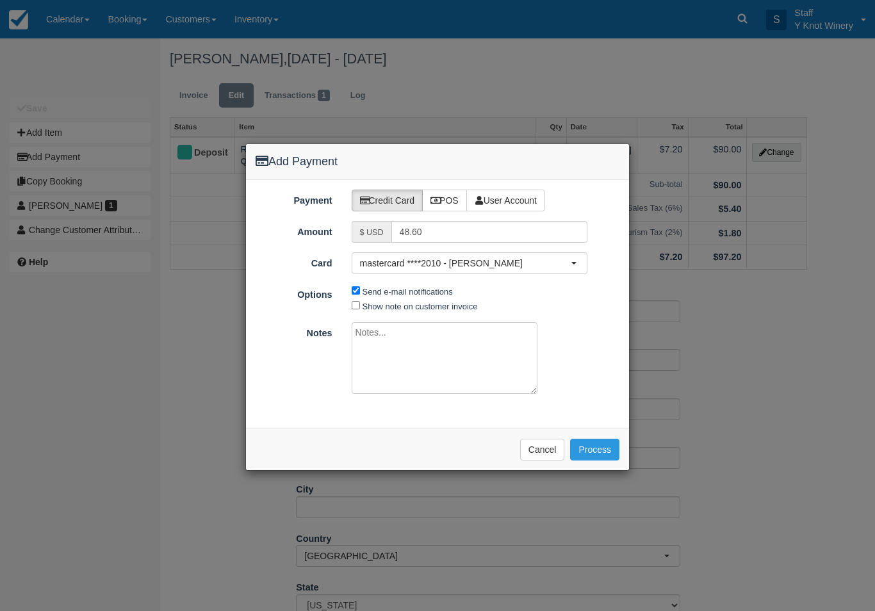
click at [605, 439] on button "Process" at bounding box center [594, 450] width 49 height 22
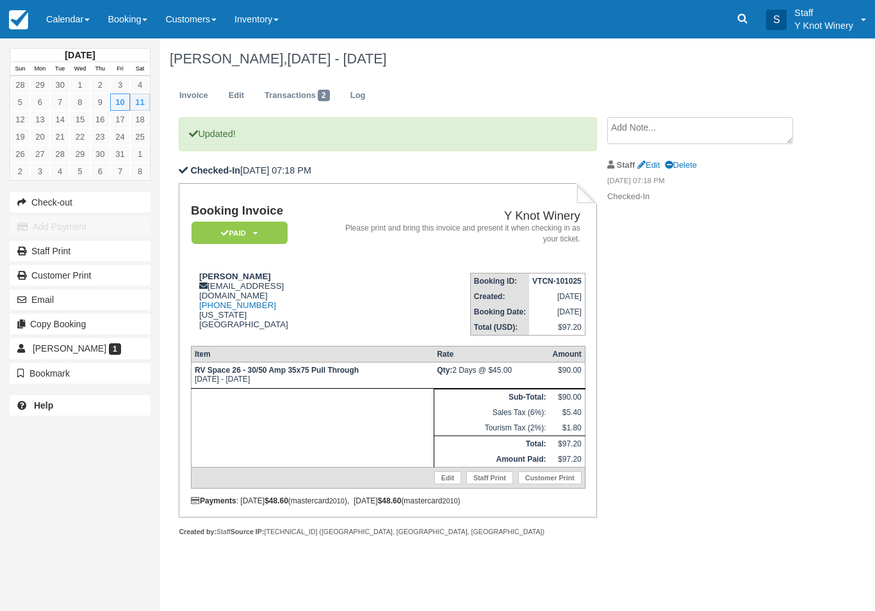
click at [84, 10] on link "Calendar" at bounding box center [68, 19] width 62 height 38
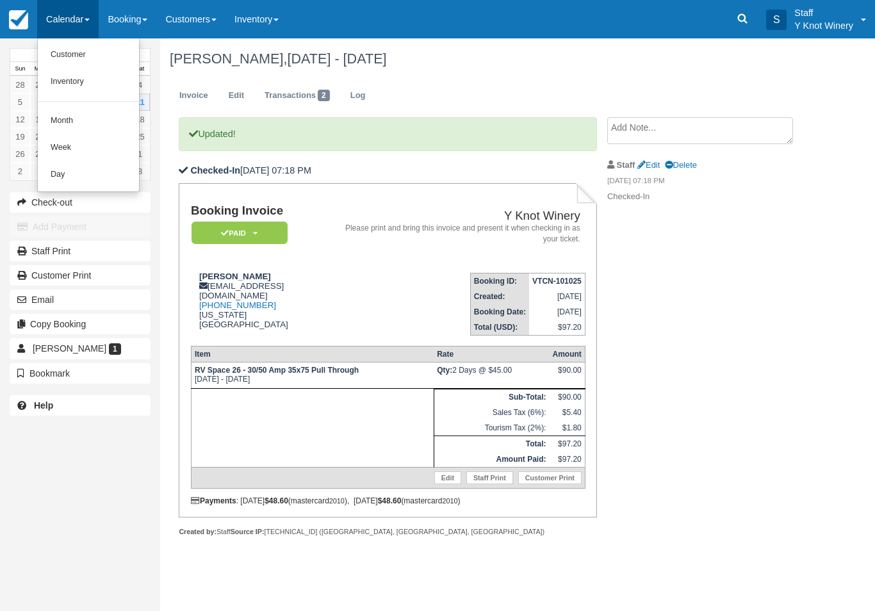
click at [83, 57] on link "Customer" at bounding box center [88, 55] width 101 height 27
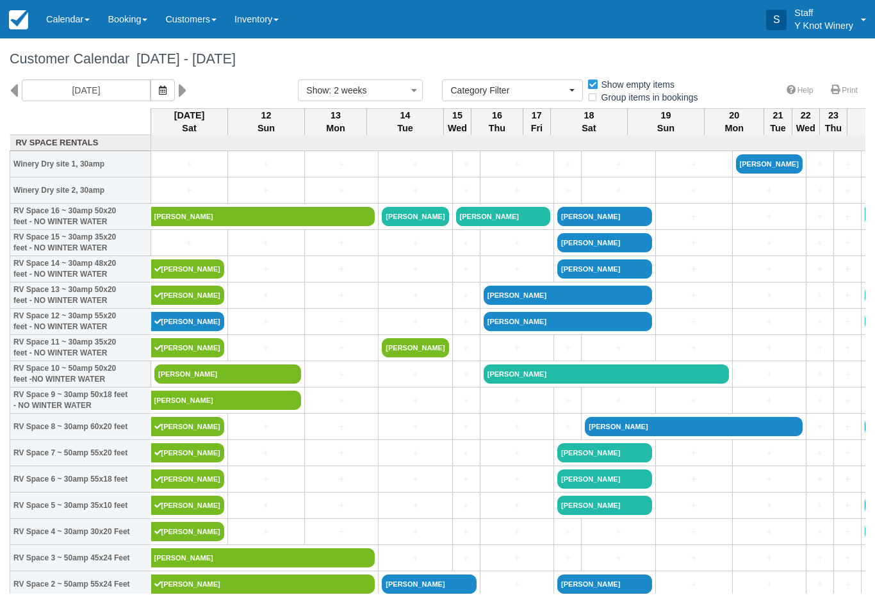
select select
